Goal: Find specific page/section: Find specific page/section

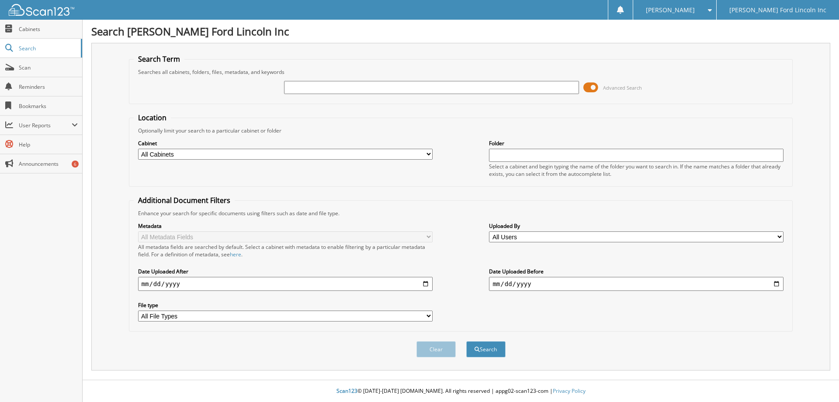
click at [428, 153] on select "All Cabinets BODY SHOP BUY INS PARTS SERVICE RO Needs Filing" at bounding box center [285, 154] width 295 height 11
select select "11011"
click at [138, 149] on select "All Cabinets BODY SHOP BUY INS PARTS SERVICE RO Needs Filing" at bounding box center [285, 154] width 295 height 11
click at [379, 86] on input "text" at bounding box center [431, 87] width 295 height 13
type input "[PERSON_NAME]"
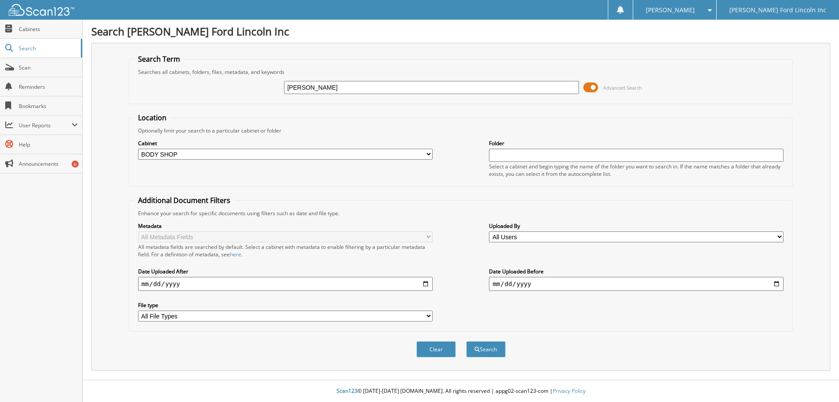
click at [466, 341] on button "Search" at bounding box center [485, 349] width 39 height 16
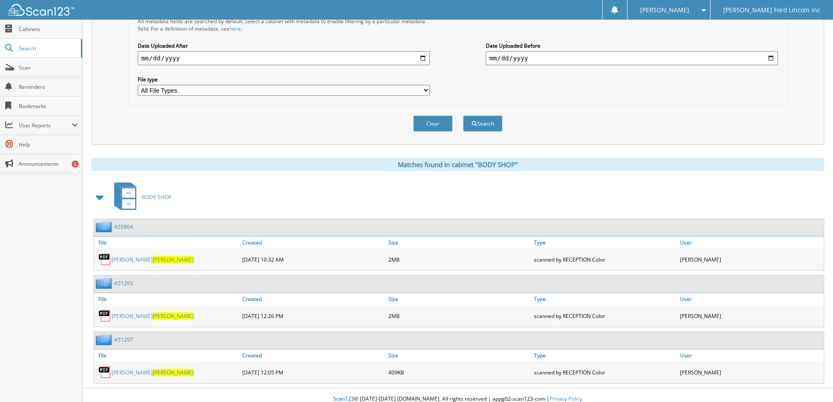
scroll to position [234, 0]
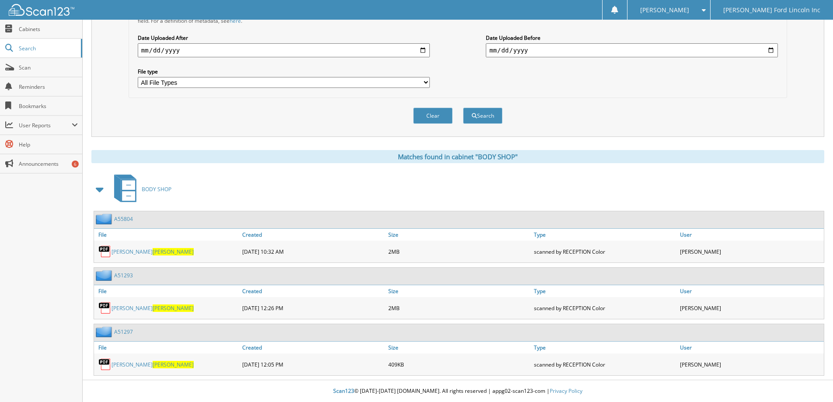
click at [153, 307] on span "[PERSON_NAME]" at bounding box center [173, 307] width 41 height 7
click at [161, 309] on span "[PERSON_NAME]" at bounding box center [173, 307] width 41 height 7
click at [120, 365] on link "[PERSON_NAME]" at bounding box center [152, 364] width 82 height 7
